Goal: Task Accomplishment & Management: Use online tool/utility

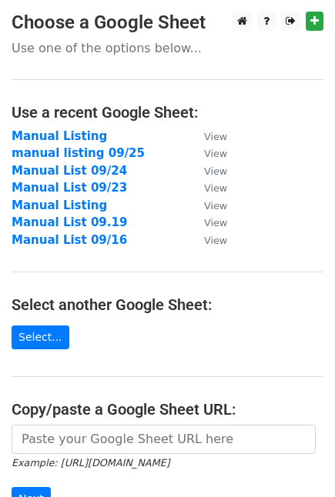
click at [67, 425] on input "url" at bounding box center [164, 439] width 304 height 29
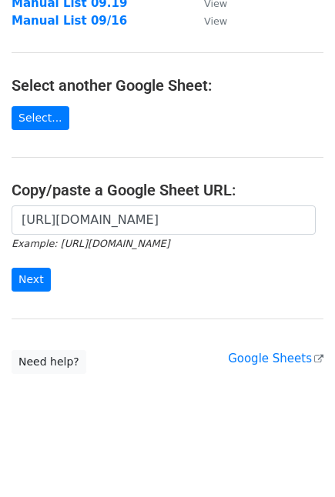
scroll to position [0, 470]
type input "https://docs.google.com/spreadsheets/d/190A0J3J5VUlJMoFs6GWOz0286um0ld02Ei4U0WR…"
drag, startPoint x: 52, startPoint y: 246, endPoint x: 28, endPoint y: 269, distance: 32.7
click at [28, 270] on input "Next" at bounding box center [31, 280] width 39 height 24
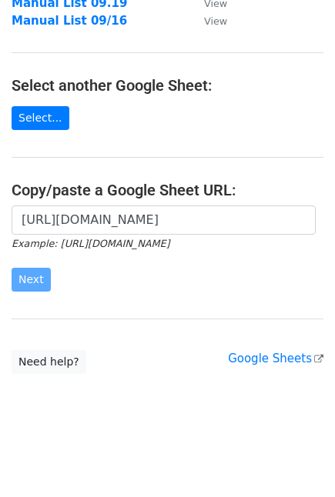
scroll to position [163, 0]
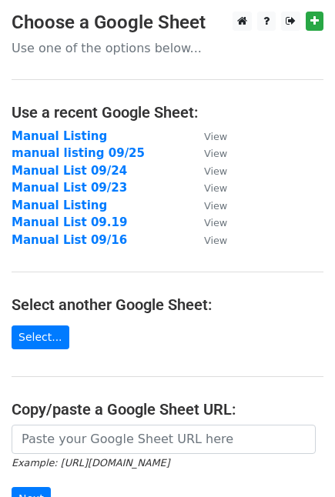
scroll to position [219, 0]
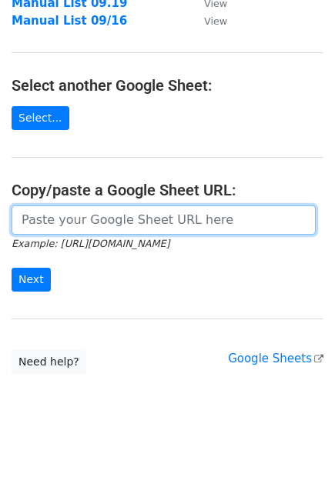
click at [122, 229] on input "url" at bounding box center [164, 220] width 304 height 29
paste input "[URL][DOMAIN_NAME]"
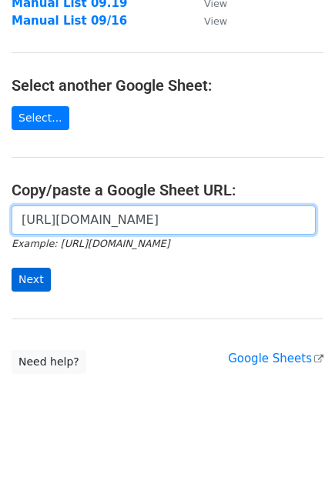
type input "[URL][DOMAIN_NAME]"
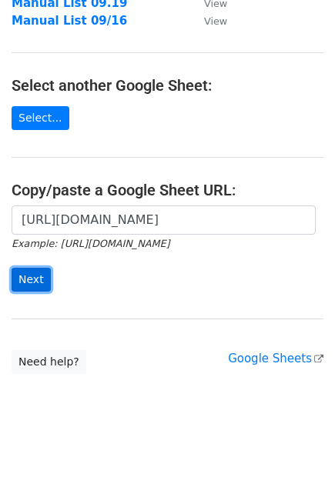
scroll to position [0, 0]
click at [34, 274] on input "Next" at bounding box center [31, 280] width 39 height 24
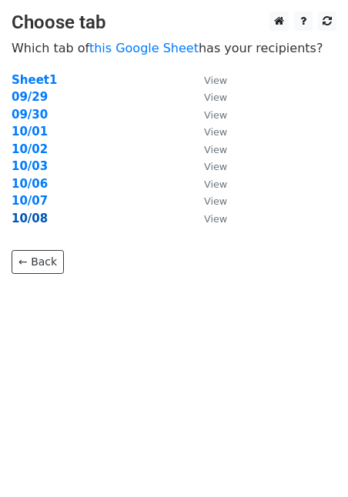
click at [39, 219] on strong "10/08" at bounding box center [30, 219] width 36 height 14
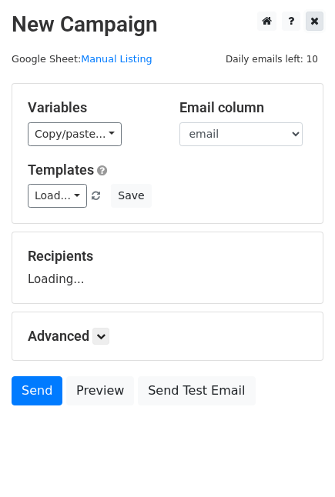
click at [314, 20] on icon at bounding box center [314, 20] width 8 height 11
